Goal: Transaction & Acquisition: Purchase product/service

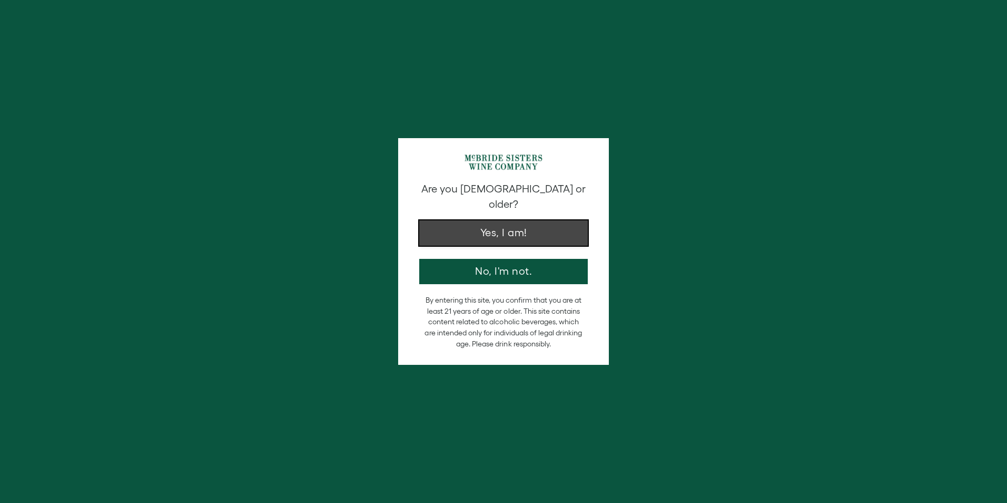
click at [516, 221] on button "Yes, I am!" at bounding box center [503, 232] width 169 height 25
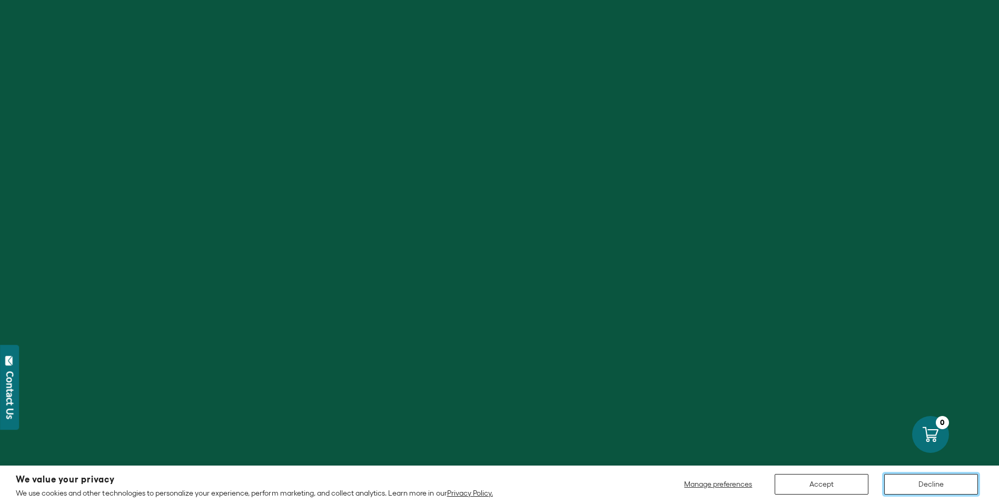
click at [927, 485] on button "Decline" at bounding box center [932, 484] width 94 height 21
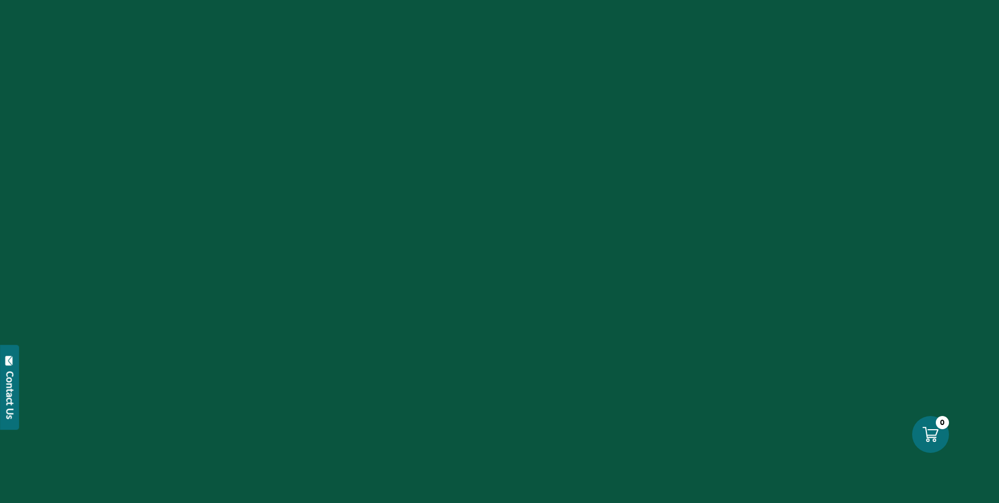
click at [390, 228] on div at bounding box center [499, 251] width 999 height 503
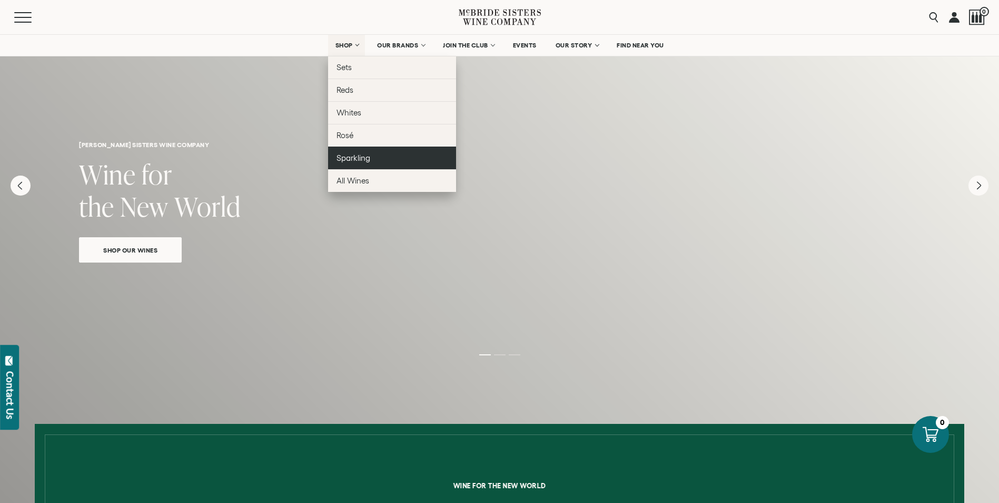
click at [365, 164] on link "Sparkling" at bounding box center [392, 157] width 128 height 23
